Goal: Task Accomplishment & Management: Use online tool/utility

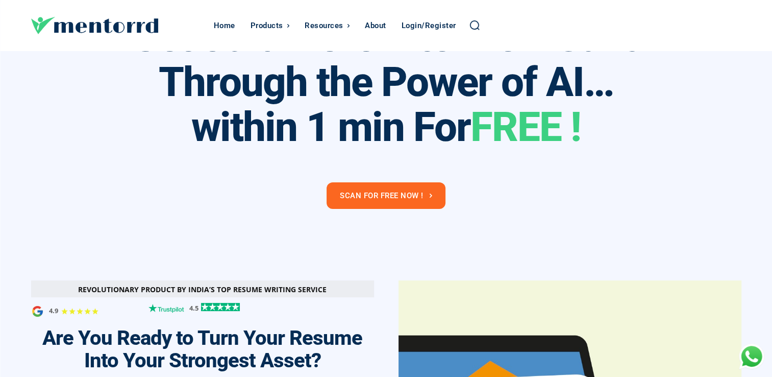
scroll to position [41, 0]
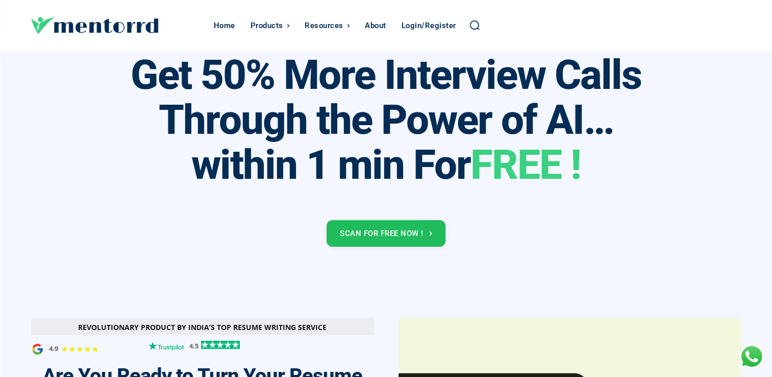
click at [440, 238] on link "Scan for Free Now !" at bounding box center [386, 233] width 119 height 27
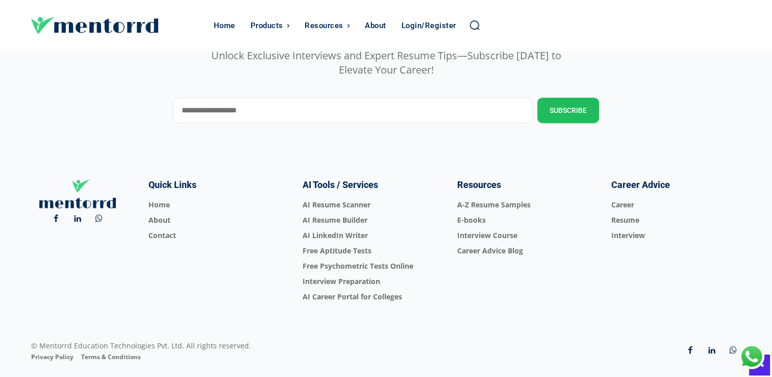
scroll to position [0, 0]
